Goal: Task Accomplishment & Management: Manage account settings

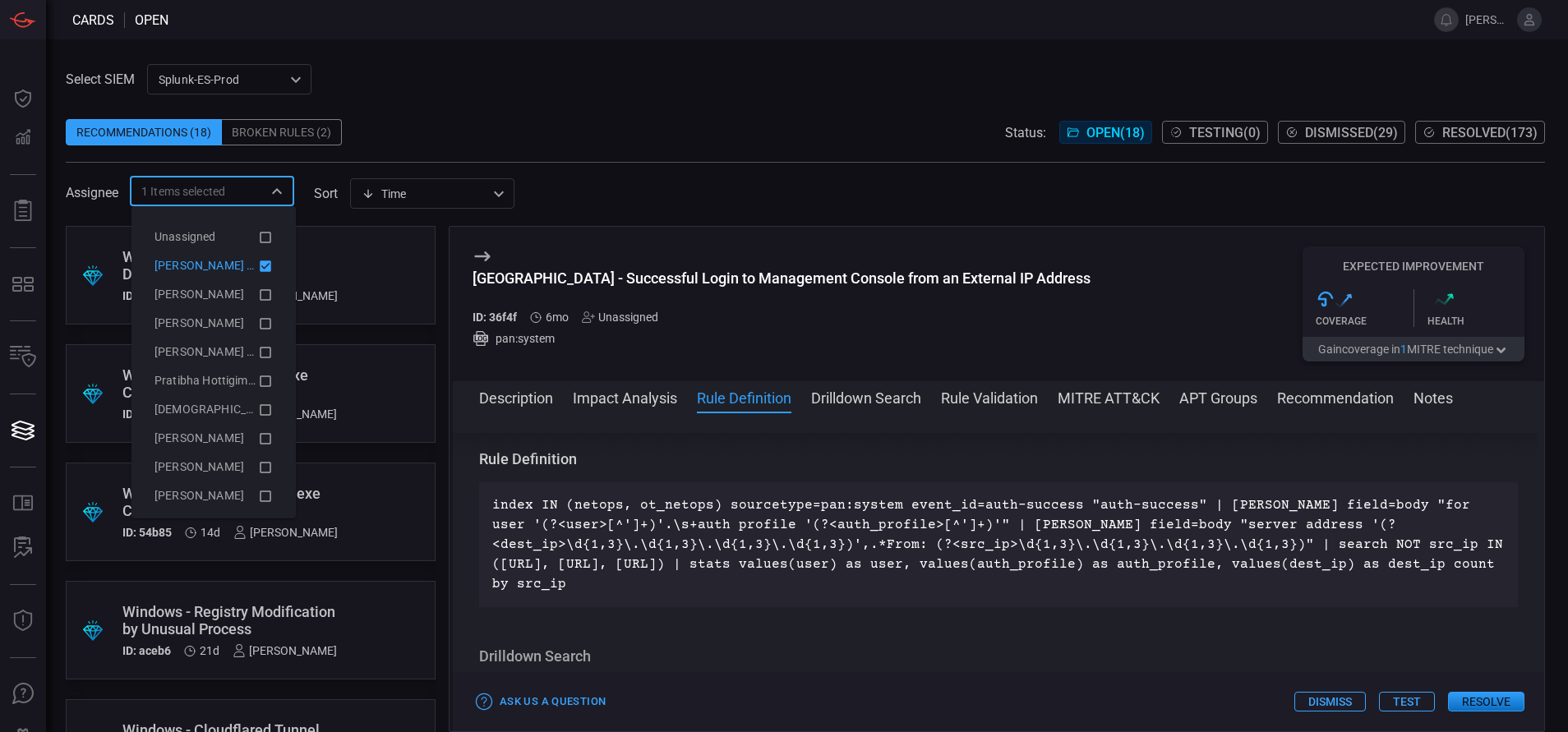
click at [262, 200] on input "text" at bounding box center [244, 191] width 37 height 21
click at [258, 260] on icon at bounding box center [265, 267] width 15 height 20
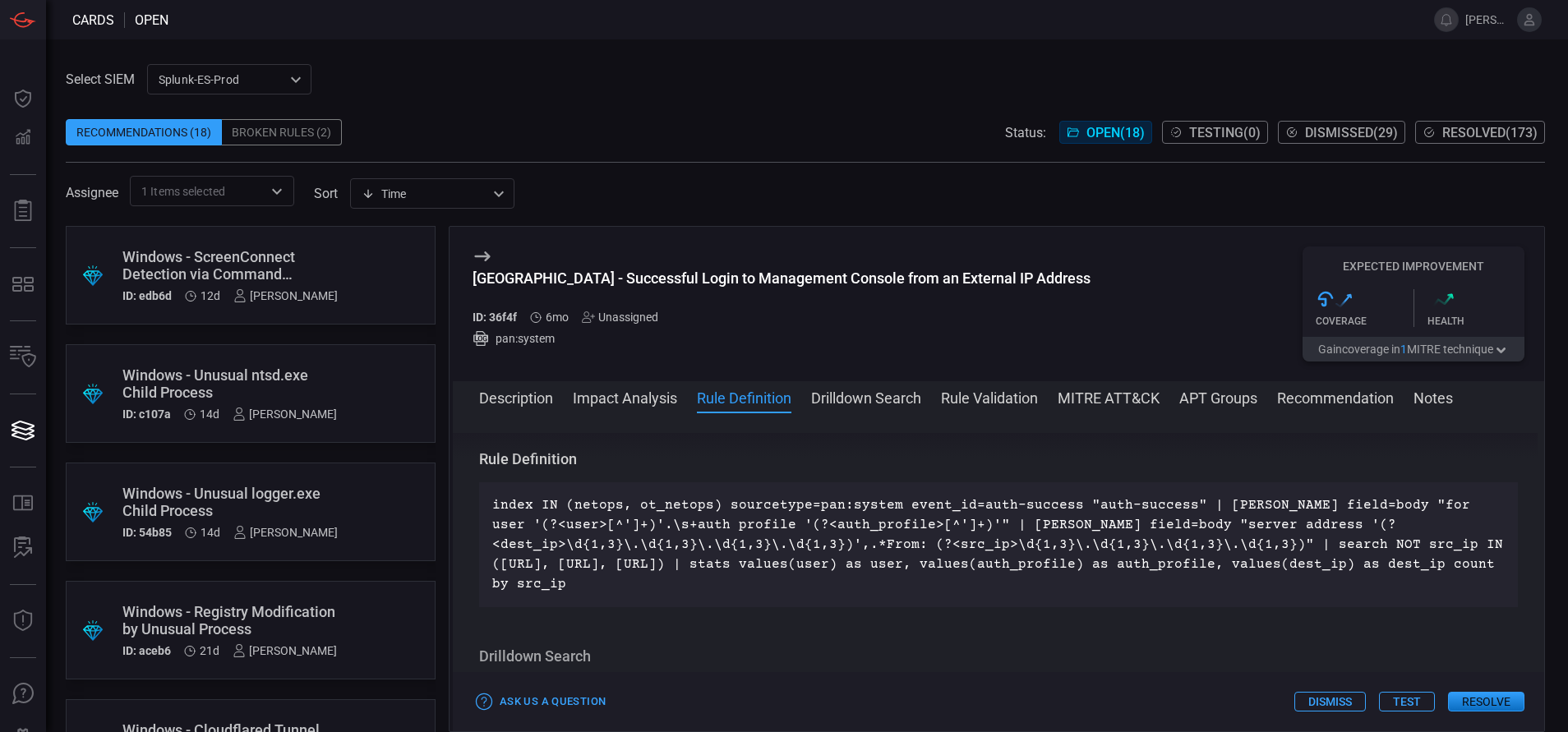
click at [486, 109] on span at bounding box center [806, 106] width 1480 height 24
click at [264, 273] on div "Windows - ScreenConnect Detection via Command Parameters" at bounding box center [230, 265] width 216 height 34
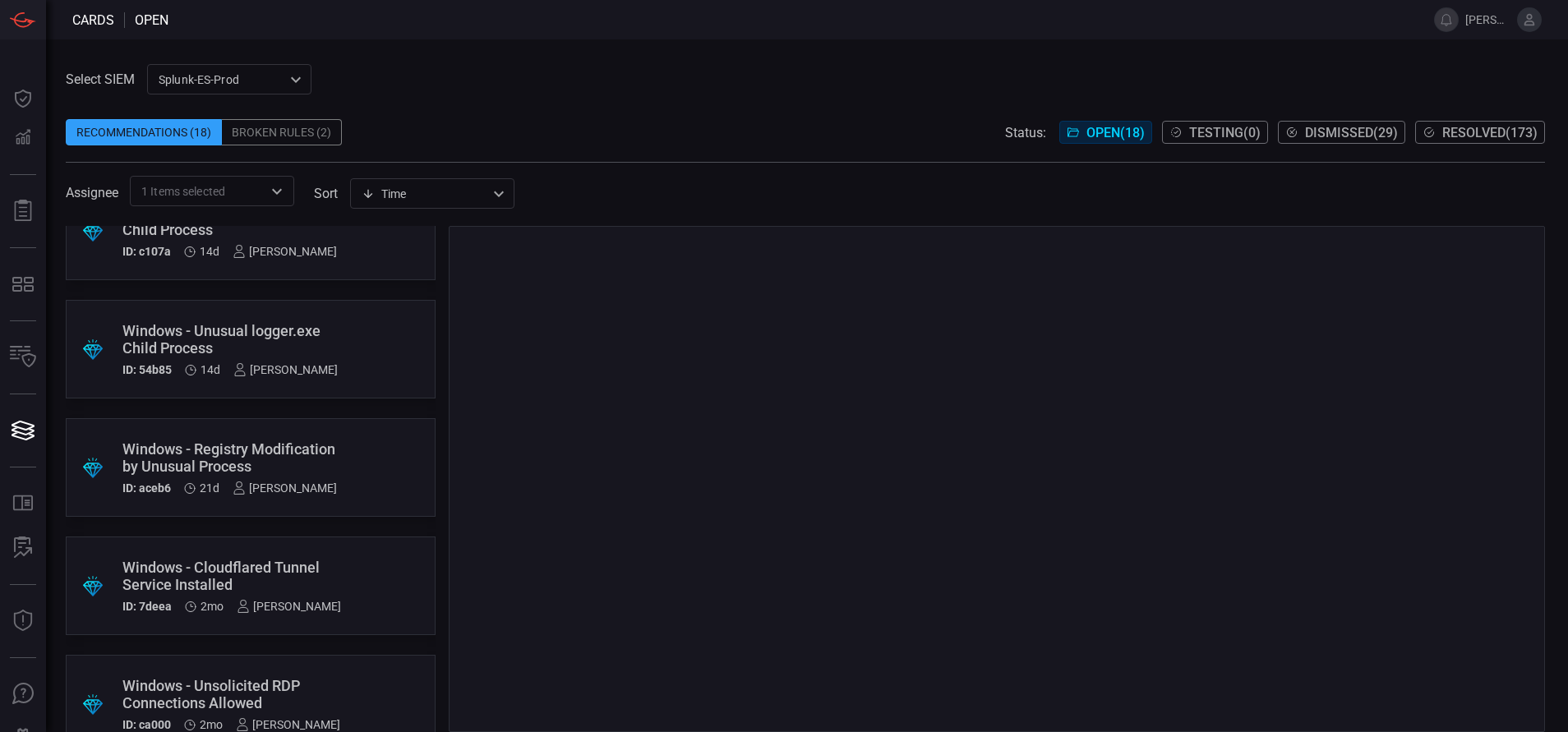
scroll to position [165, 0]
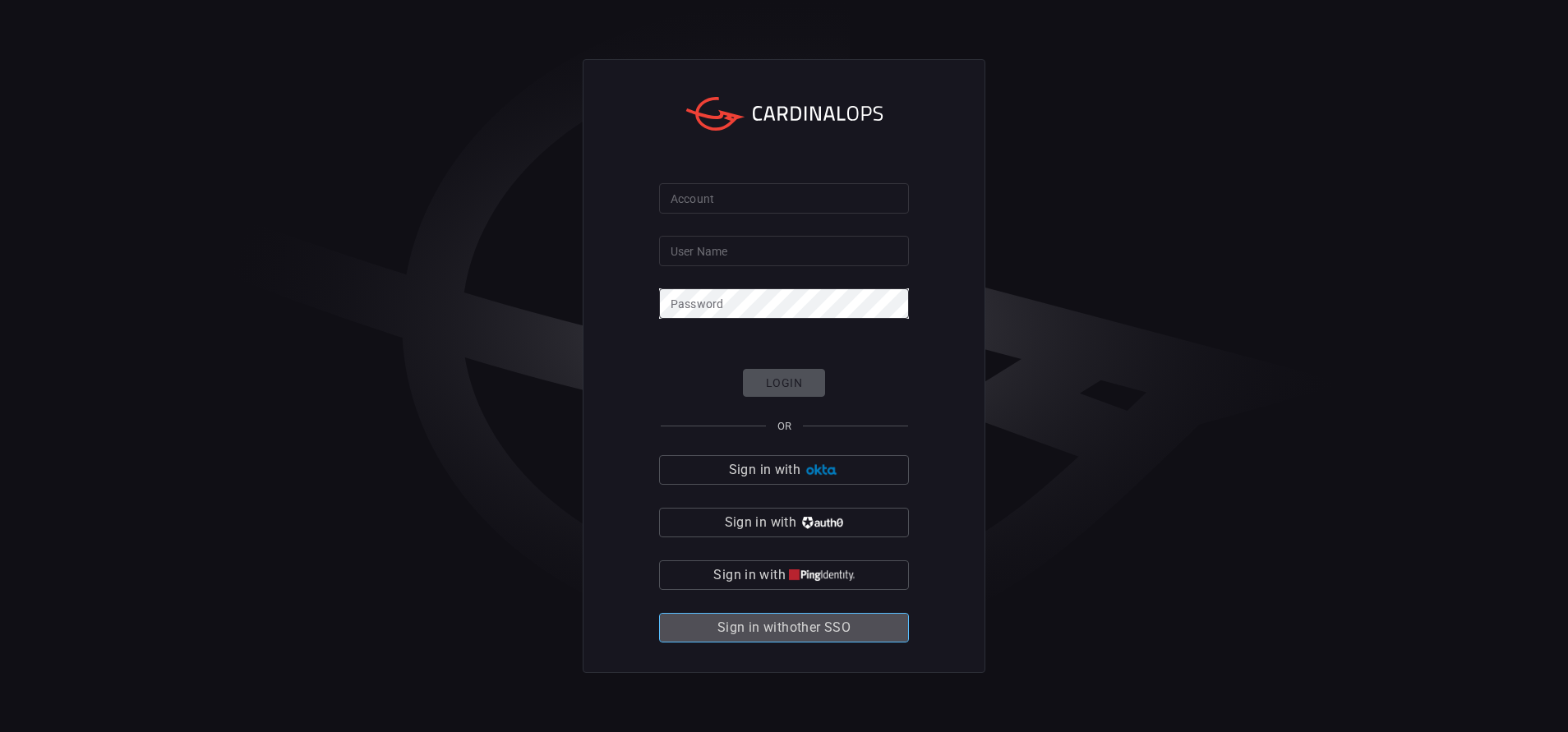
click at [720, 632] on span "Sign in with other SSO" at bounding box center [784, 627] width 133 height 23
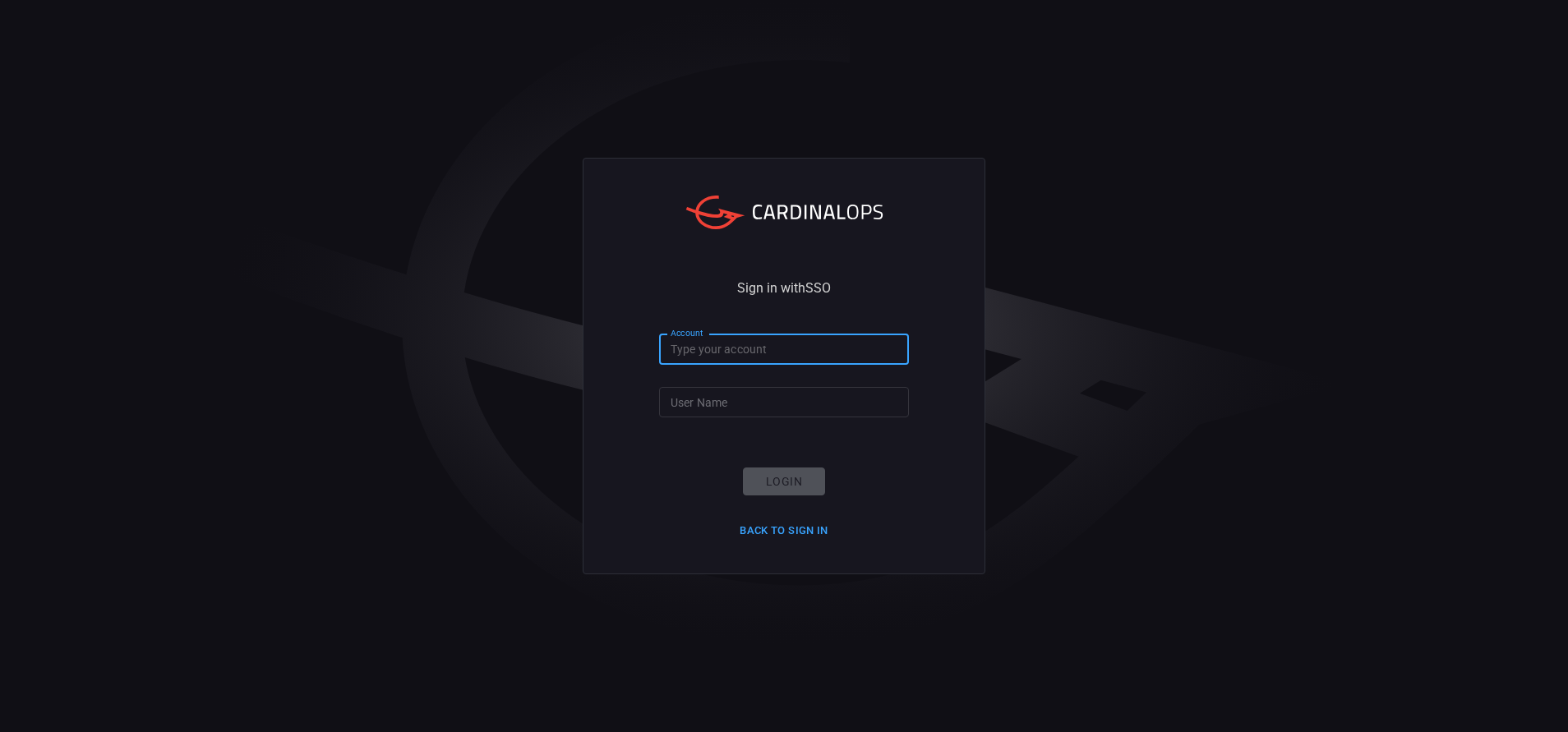
click at [697, 357] on input "Account" at bounding box center [784, 349] width 250 height 30
type input "a"
click at [753, 344] on input "Account" at bounding box center [784, 349] width 250 height 30
click at [773, 526] on button "Back to Sign in" at bounding box center [784, 531] width 109 height 25
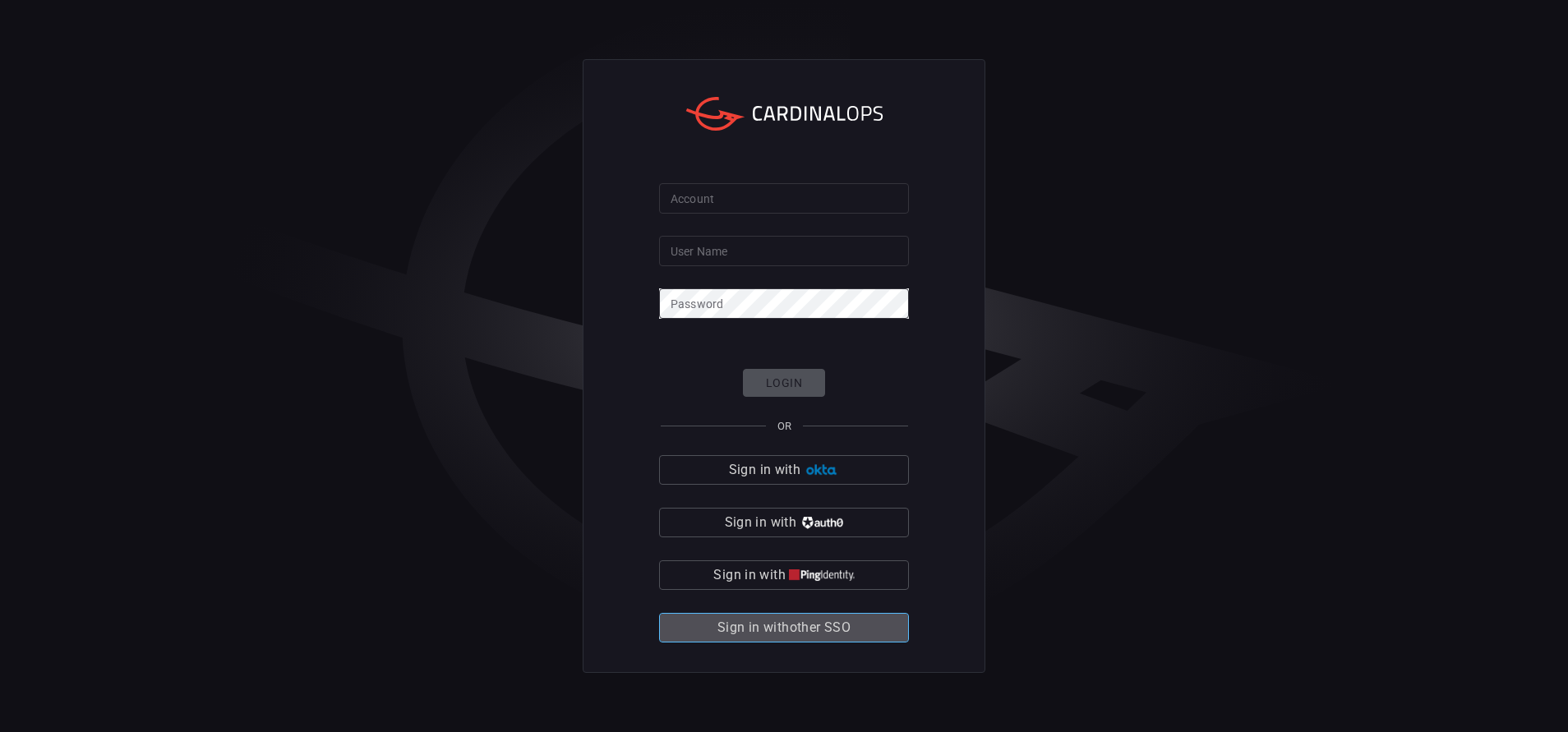
click at [826, 627] on span "Sign in with other SSO" at bounding box center [784, 627] width 133 height 23
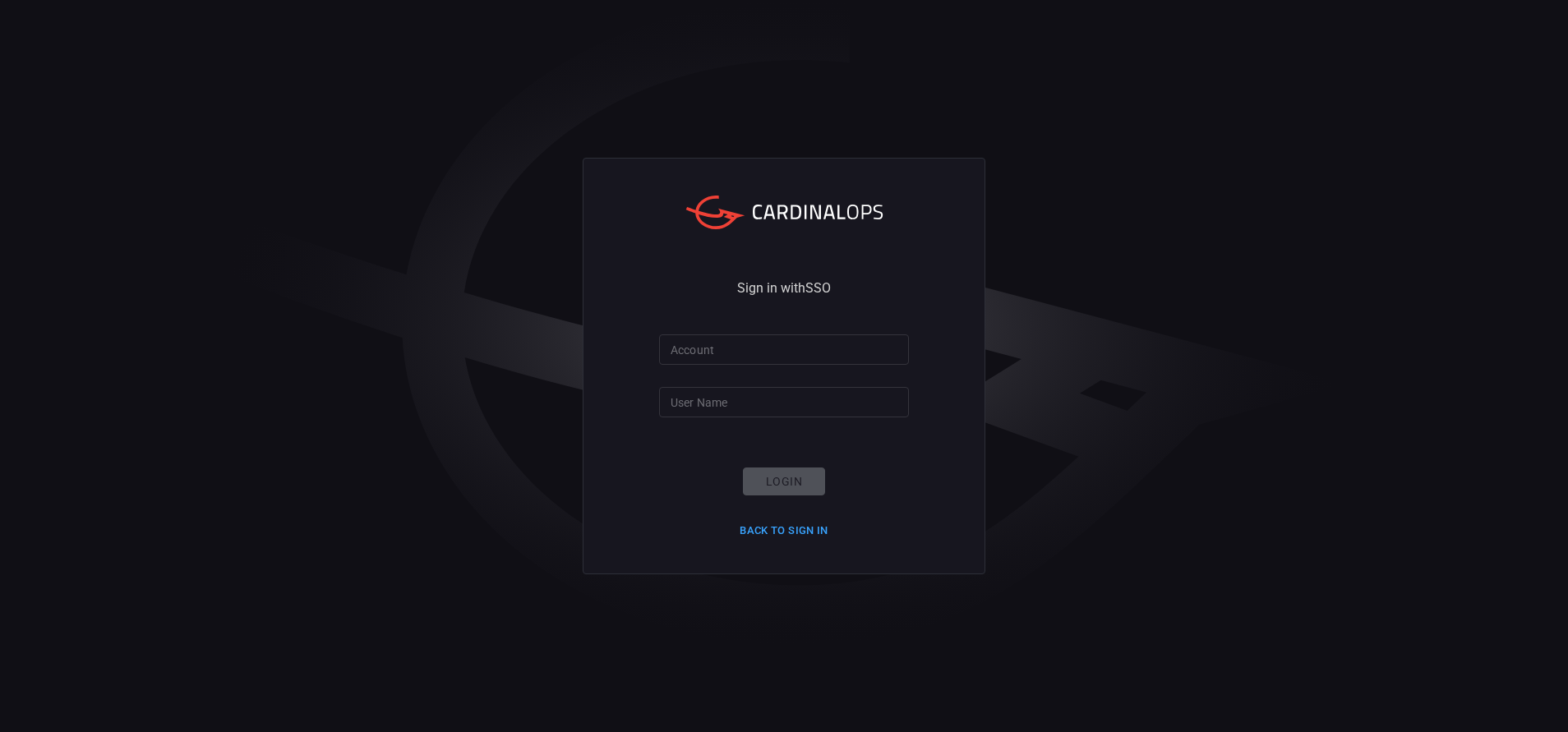
click at [699, 352] on input "Account" at bounding box center [784, 349] width 250 height 30
click at [694, 396] on input "User Name" at bounding box center [784, 402] width 250 height 30
type input "[PERSON_NAME].[PERSON_NAME]"
click at [708, 358] on input "Account" at bounding box center [784, 349] width 250 height 30
type input "[DEMOGRAPHIC_DATA]"
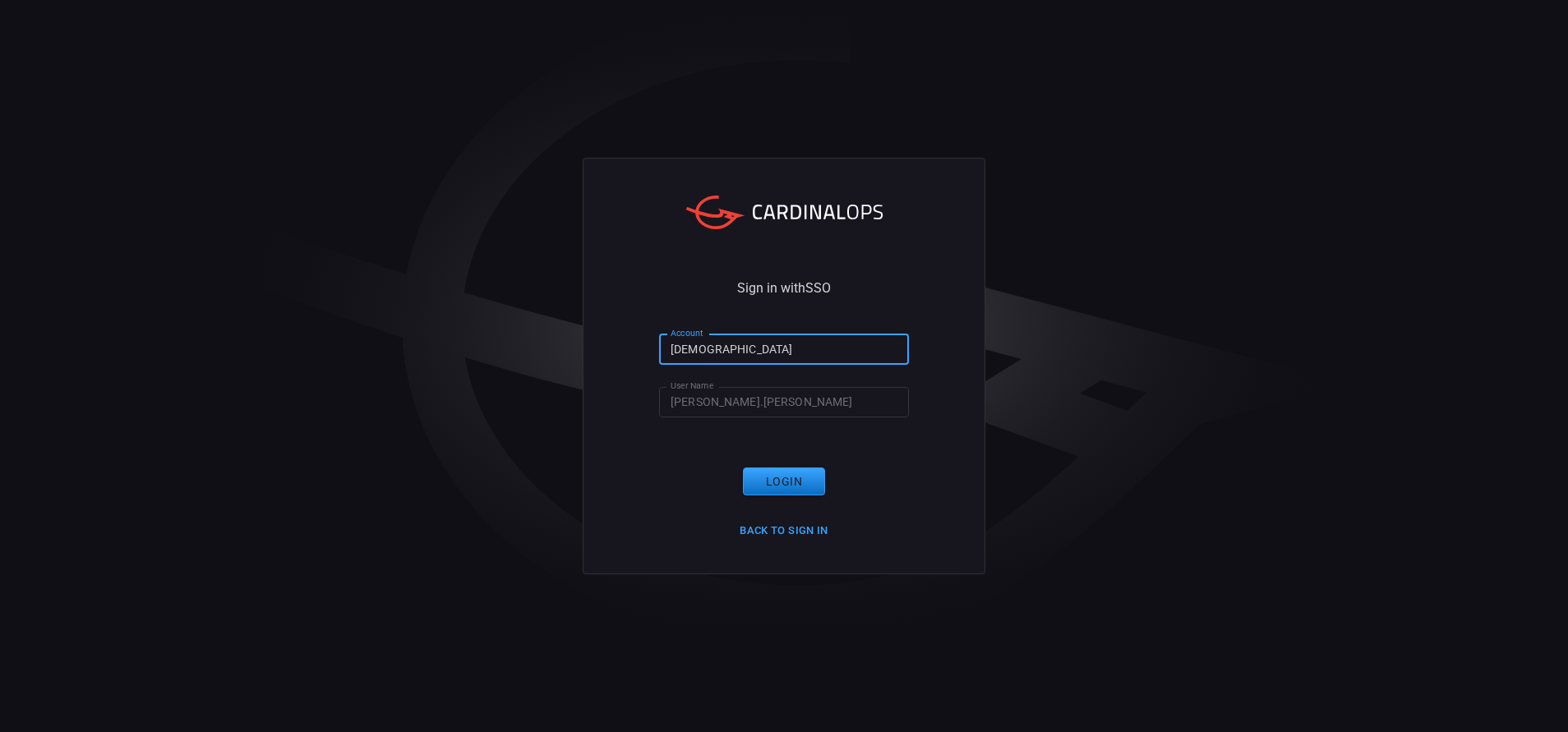
click button "Login" at bounding box center [784, 481] width 82 height 28
click at [808, 346] on input "Account" at bounding box center [784, 349] width 250 height 30
type input "d"
type input "S"
